Goal: Check status: Check status

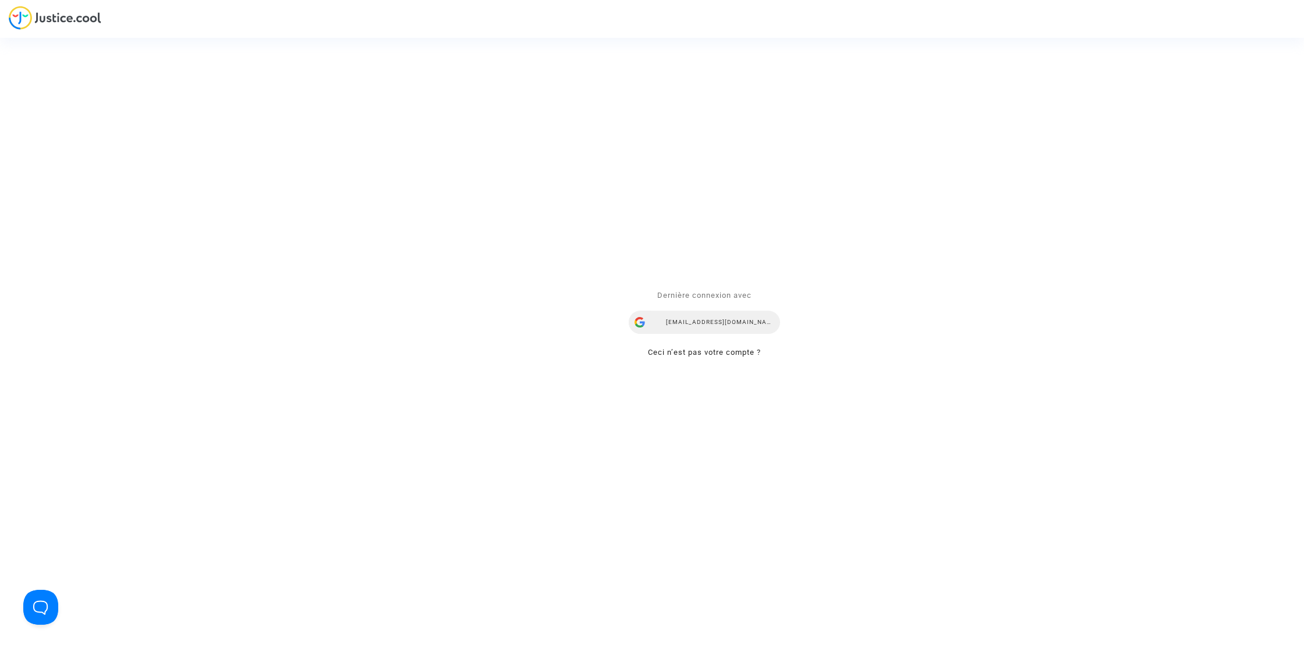
click at [719, 323] on div "lorenana@reclamaciondevuelos.com" at bounding box center [704, 322] width 151 height 23
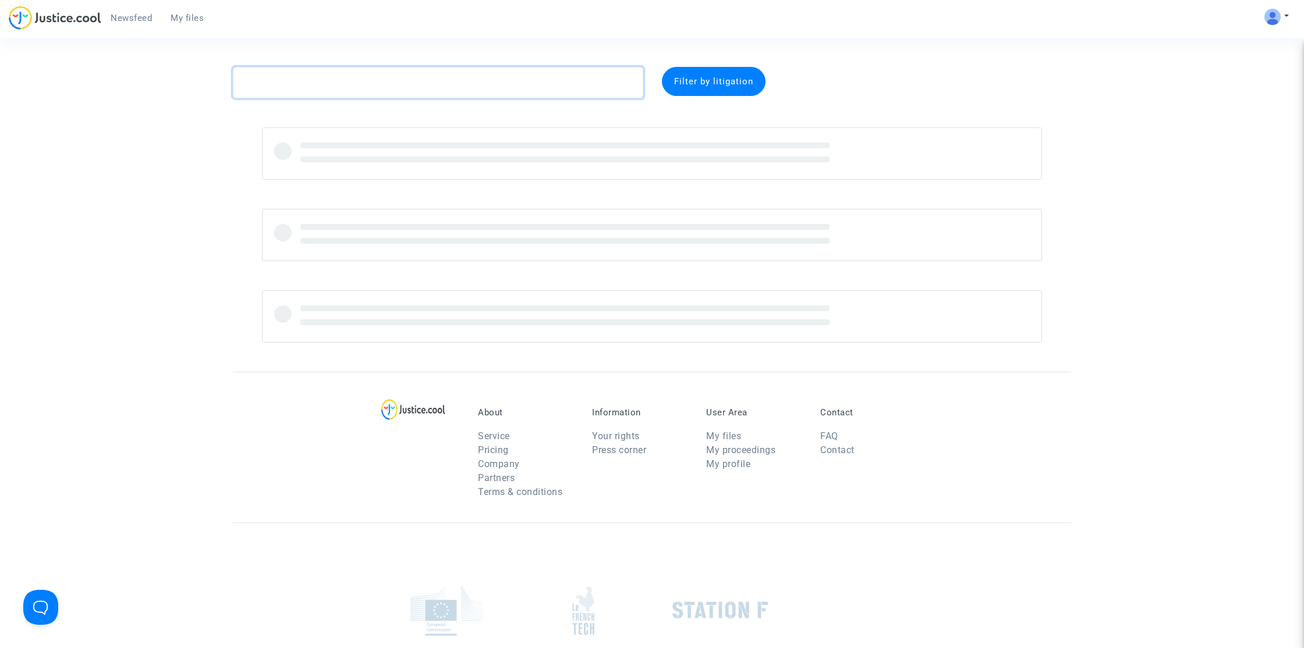
click at [477, 80] on textarea at bounding box center [438, 82] width 410 height 31
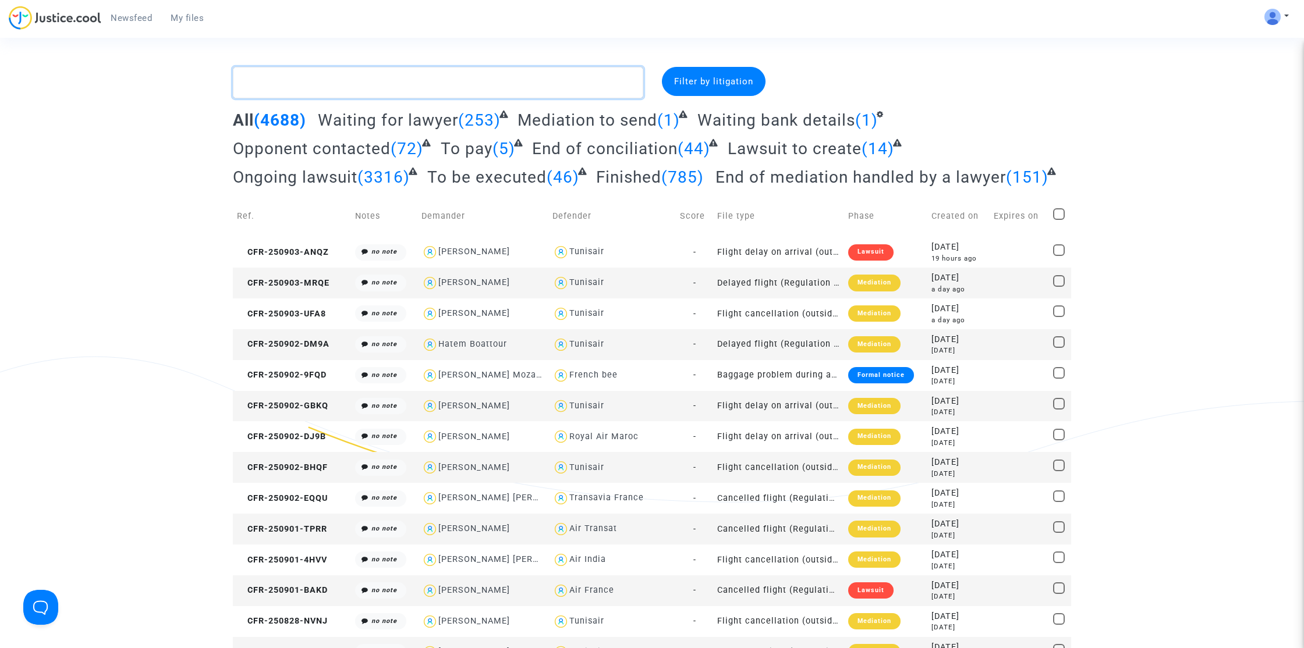
paste textarea "Djenidi"
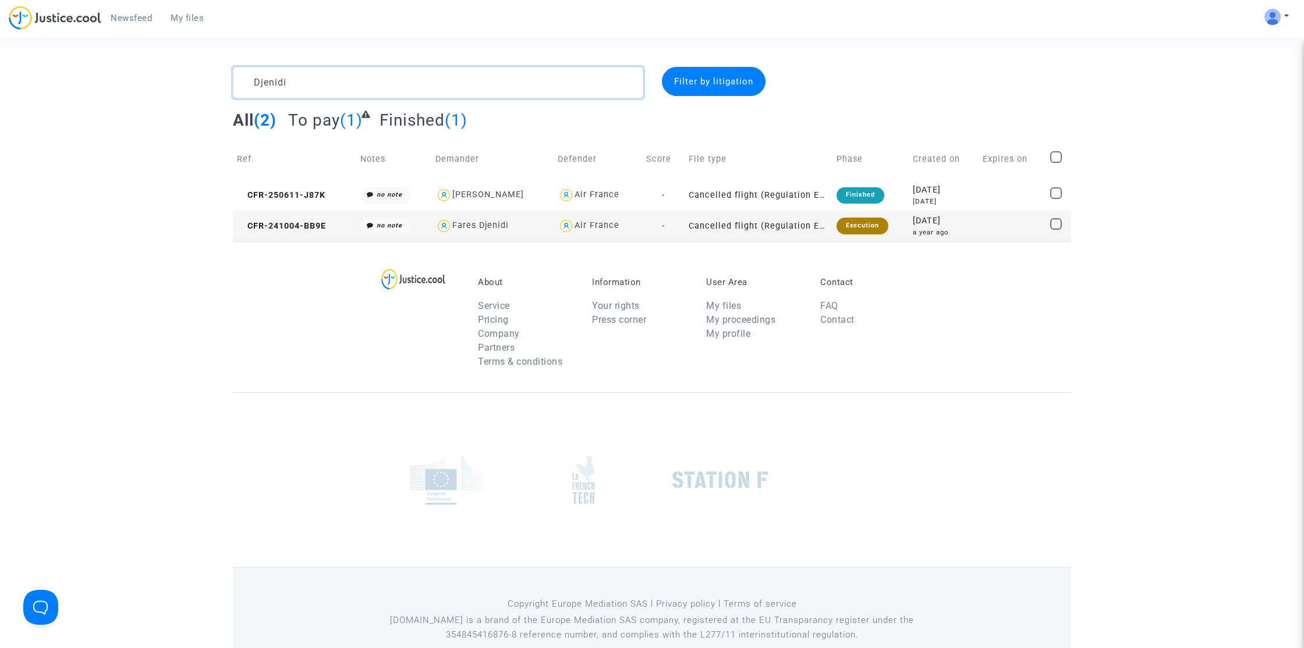
type textarea "Djenidi"
click at [320, 230] on copy "CFR-241004-BB9E" at bounding box center [281, 226] width 89 height 10
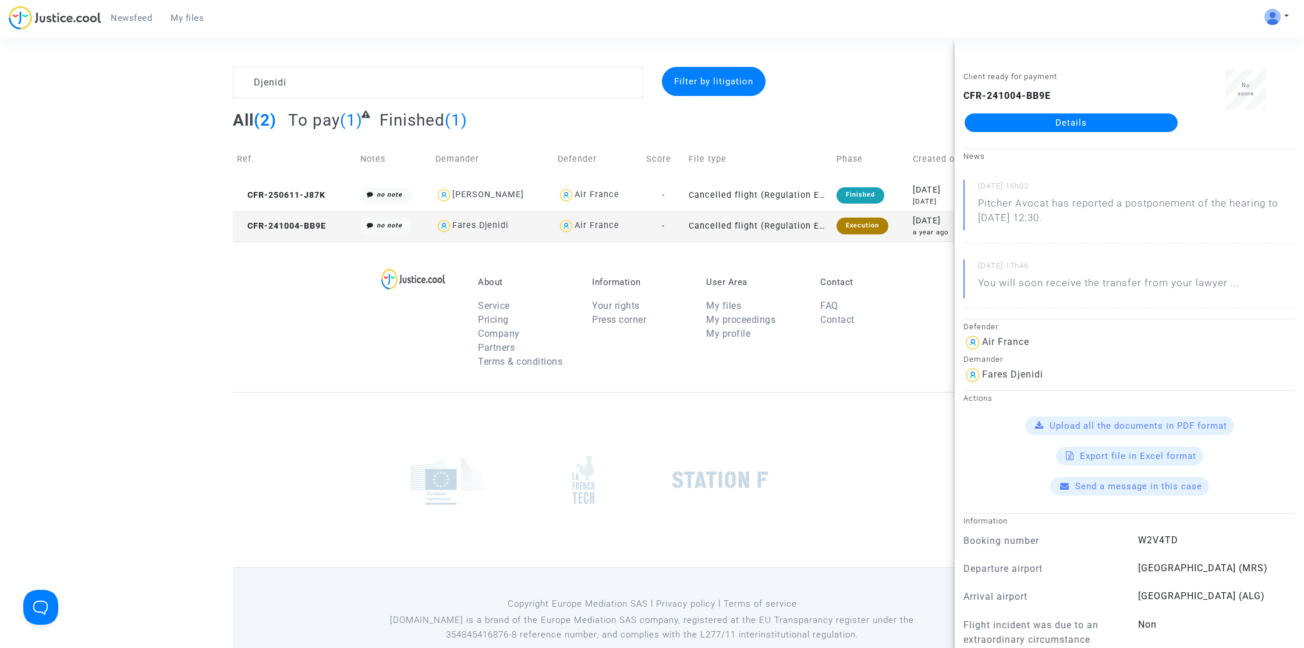
click at [1014, 126] on link "Details" at bounding box center [1070, 122] width 213 height 19
